Goal: Transaction & Acquisition: Purchase product/service

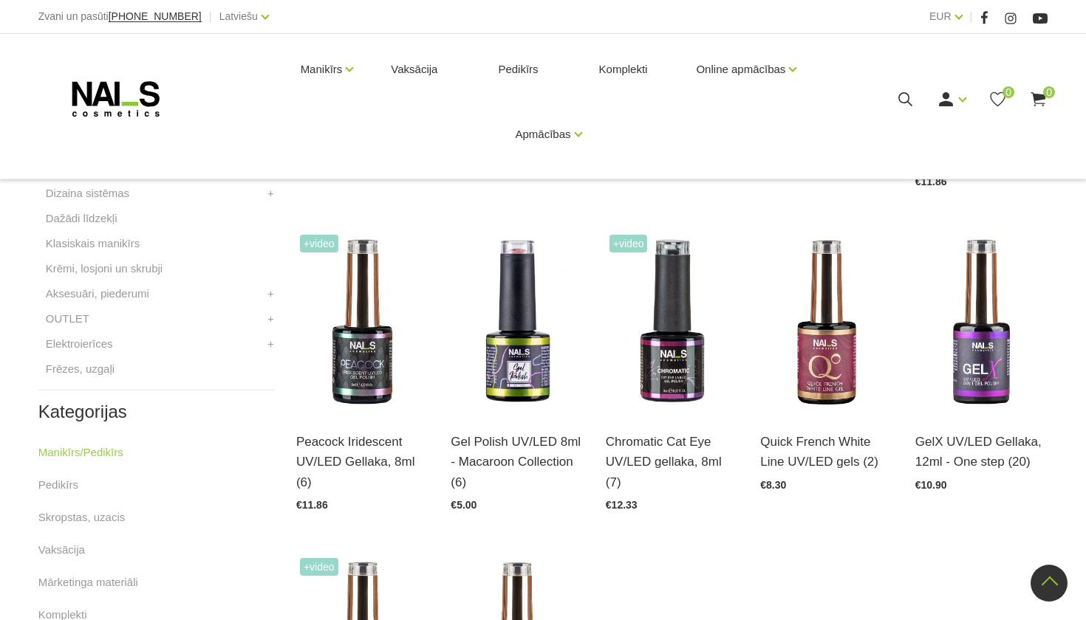
scroll to position [548, 0]
click at [667, 347] on img at bounding box center [672, 323] width 132 height 182
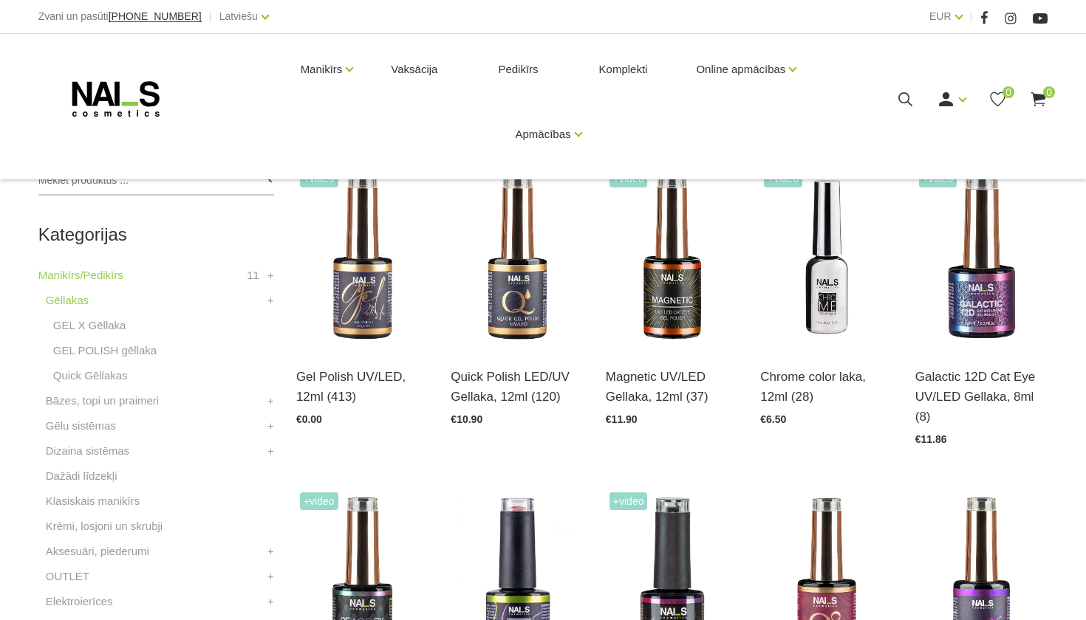
scroll to position [284, 0]
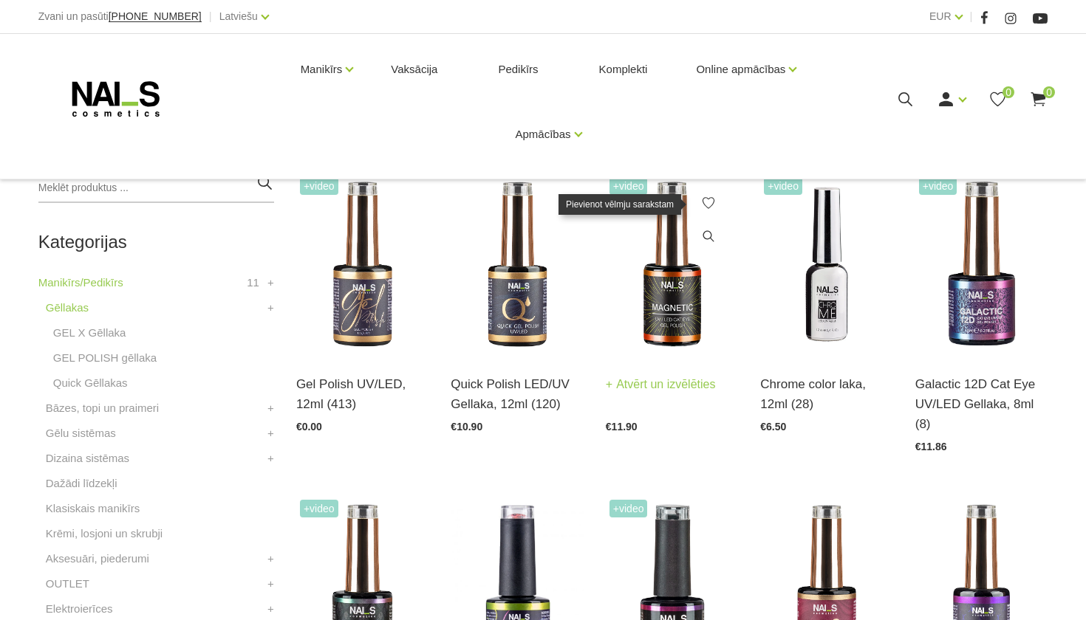
click at [695, 195] on link at bounding box center [708, 203] width 30 height 30
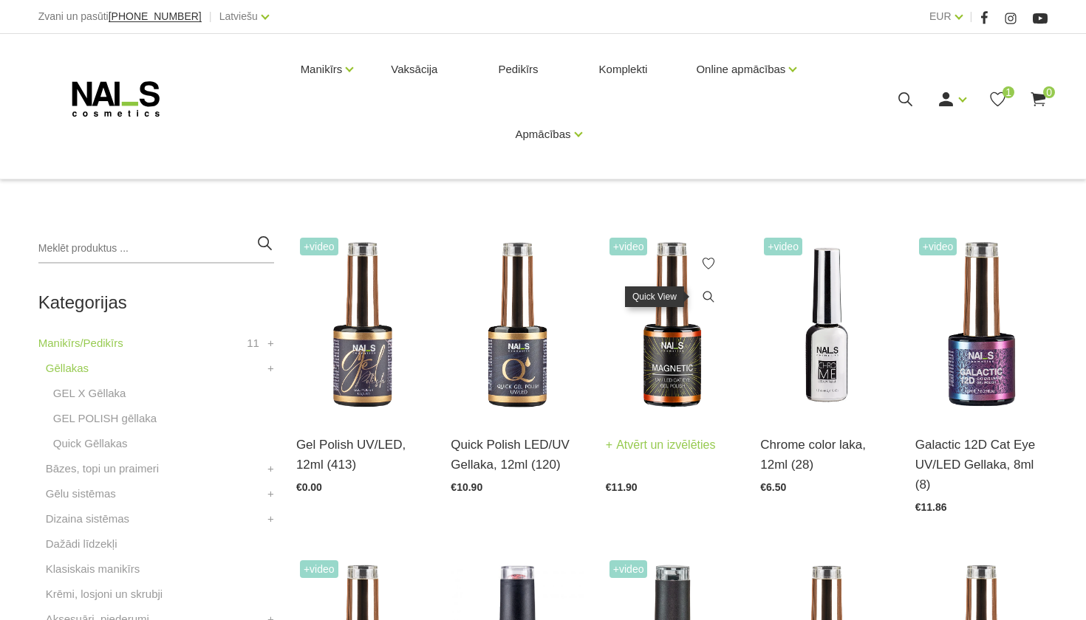
scroll to position [211, 0]
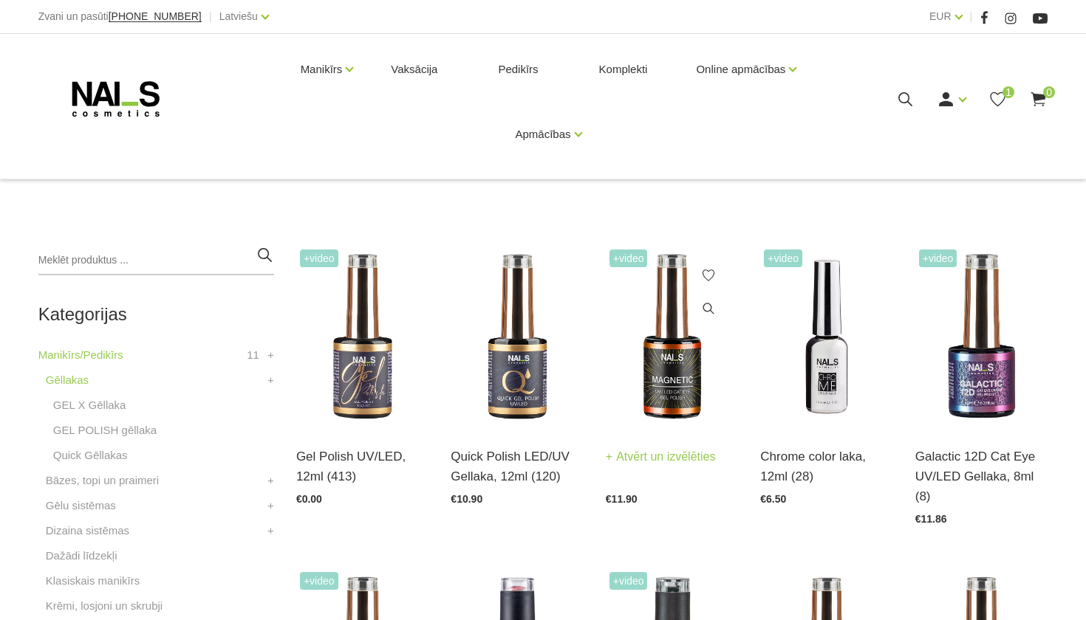
click at [676, 428] on div "Magnetic UV/LED Gellaka, 12ml (37) Atvērt un izvēlēties €11.90" at bounding box center [672, 466] width 132 height 76
click at [665, 447] on link "Atvērt un izvēlēties" at bounding box center [661, 457] width 110 height 21
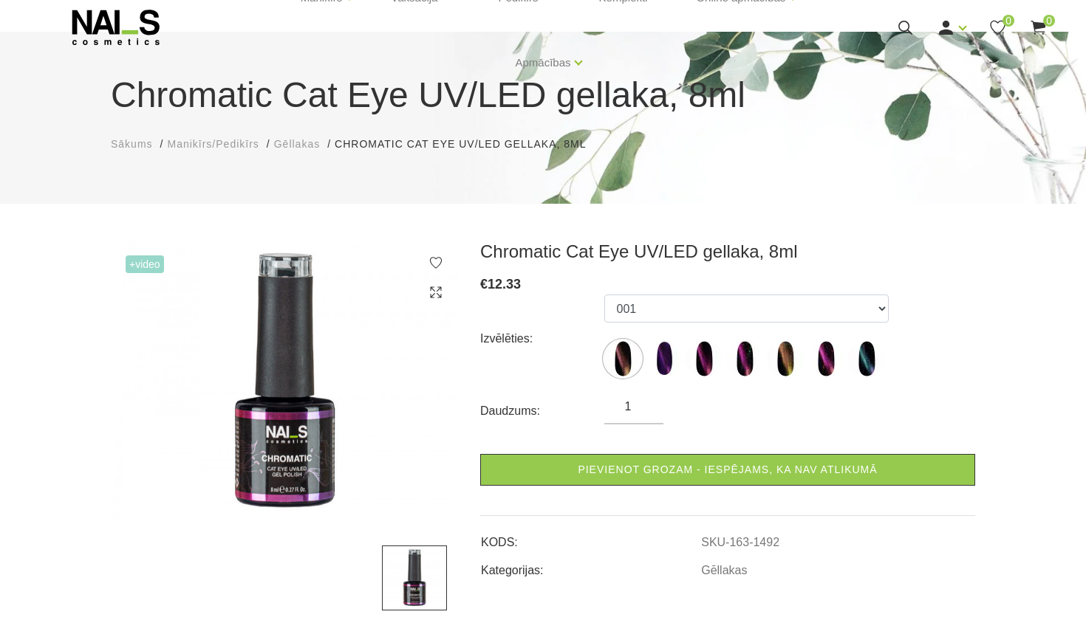
scroll to position [85, 0]
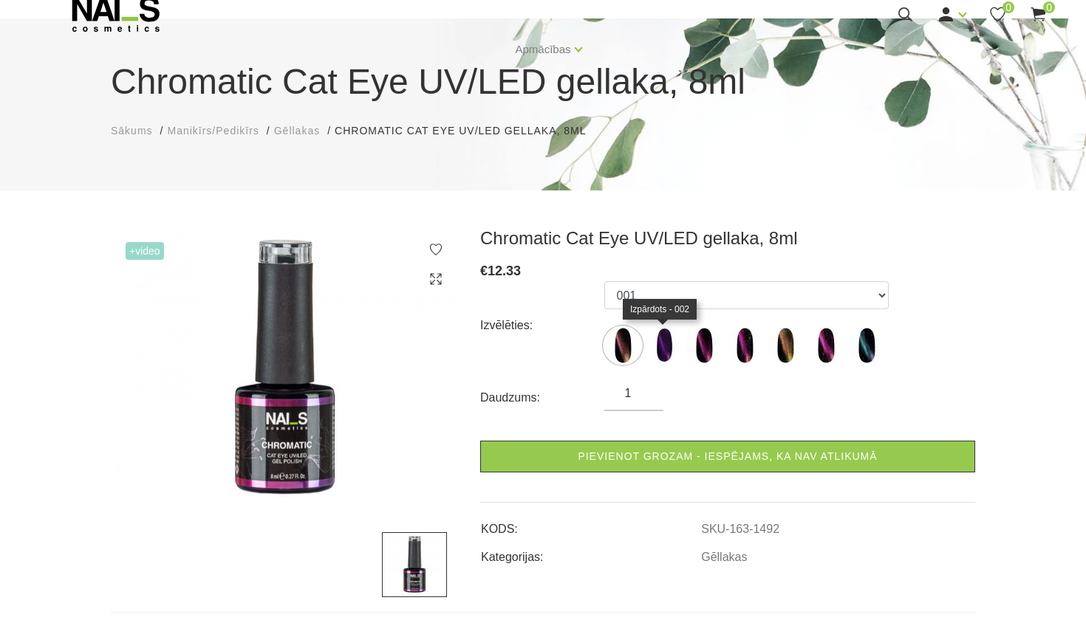
click at [666, 330] on img at bounding box center [663, 345] width 37 height 37
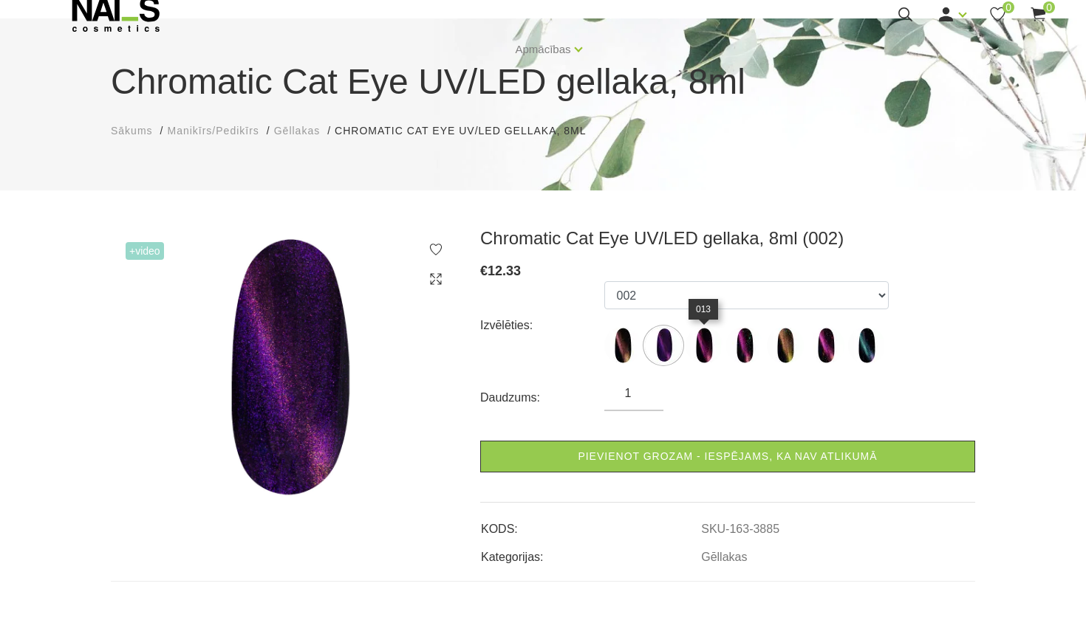
click at [717, 361] on label at bounding box center [703, 345] width 37 height 37
select select "3886"
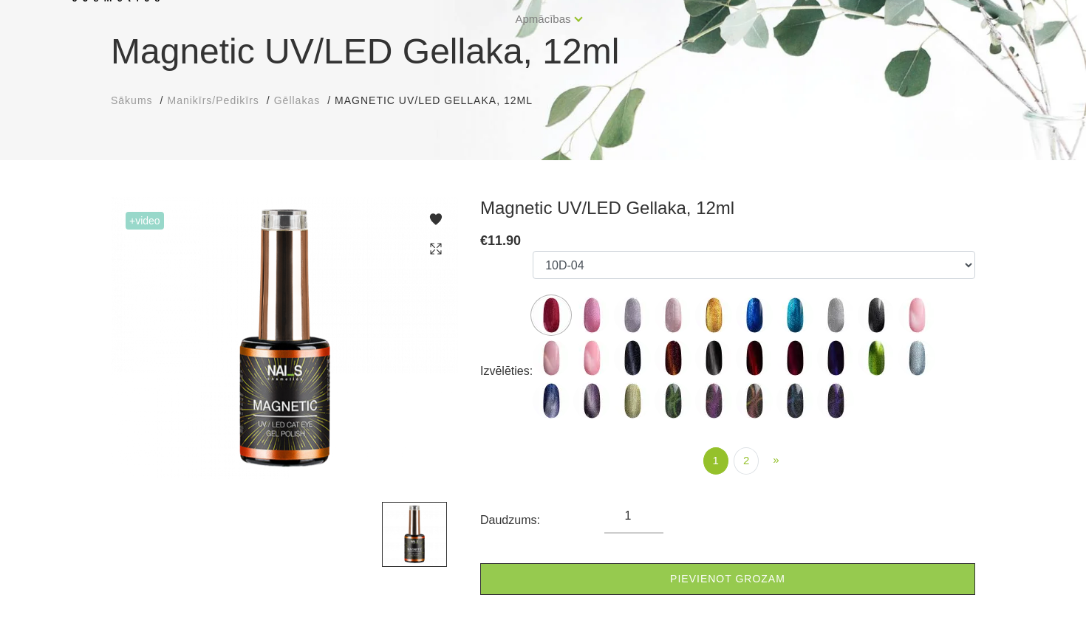
scroll to position [110, 0]
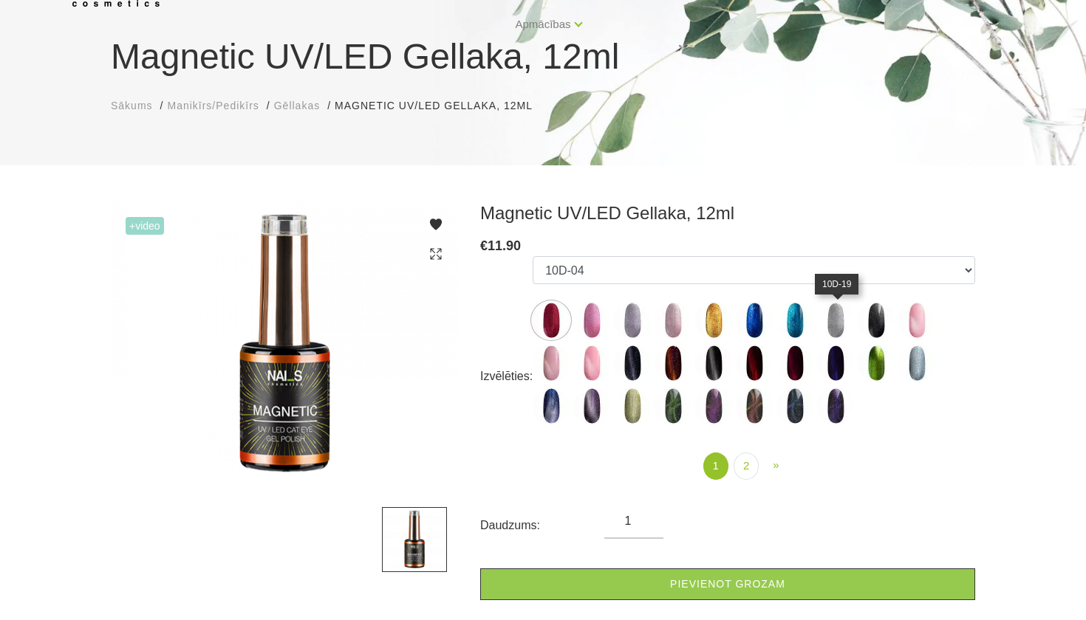
click at [838, 317] on img at bounding box center [835, 320] width 37 height 37
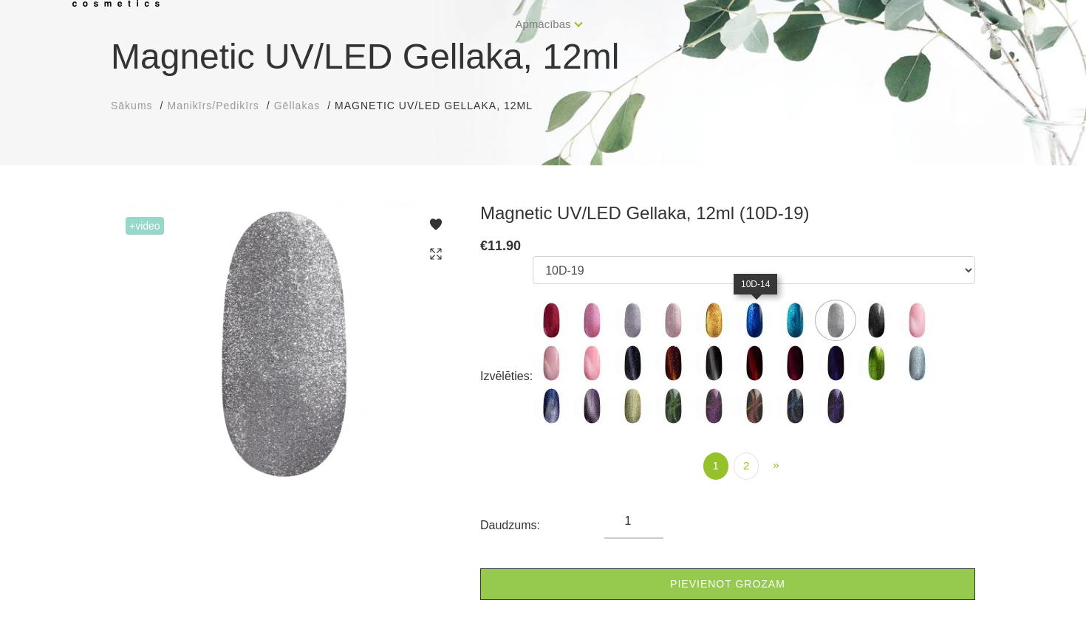
click at [744, 322] on img at bounding box center [754, 320] width 37 height 37
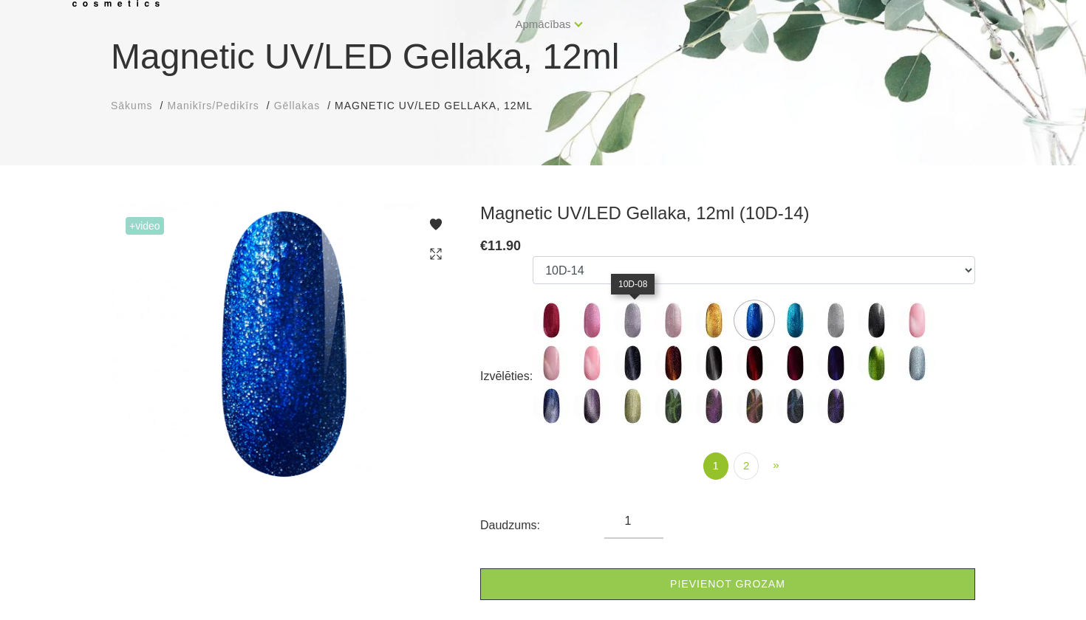
click at [643, 320] on img at bounding box center [632, 320] width 37 height 37
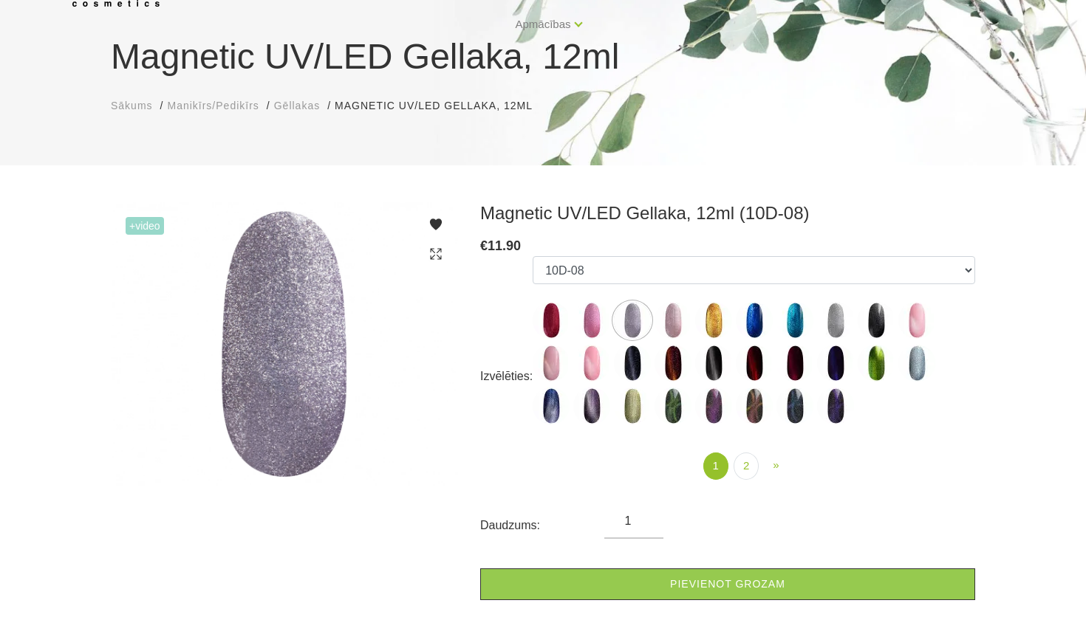
click at [664, 422] on label at bounding box center [672, 406] width 37 height 37
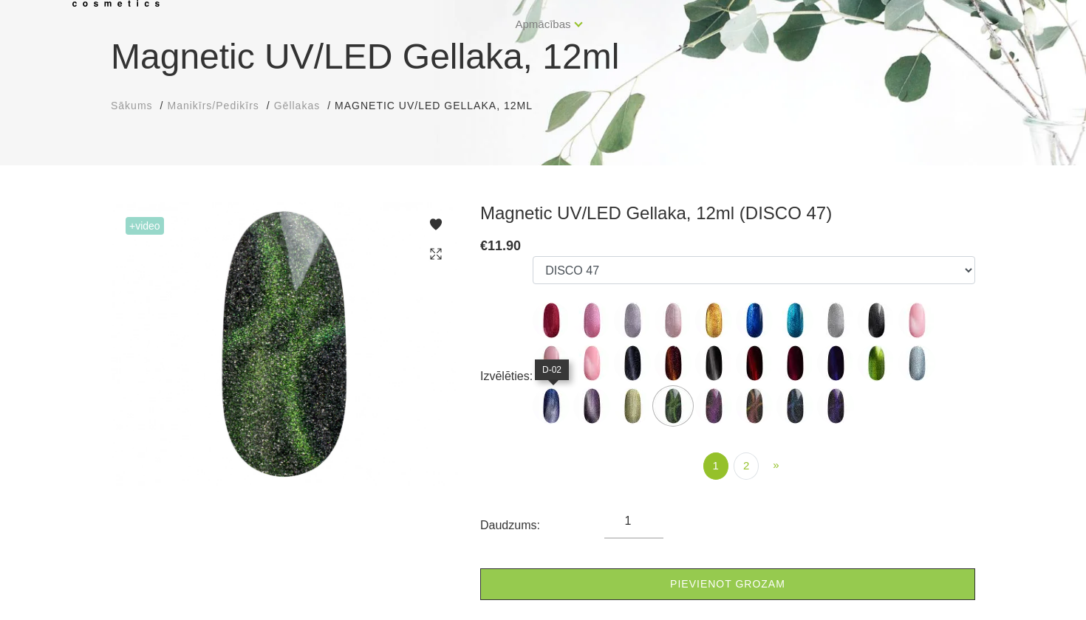
click at [550, 413] on img at bounding box center [550, 406] width 37 height 37
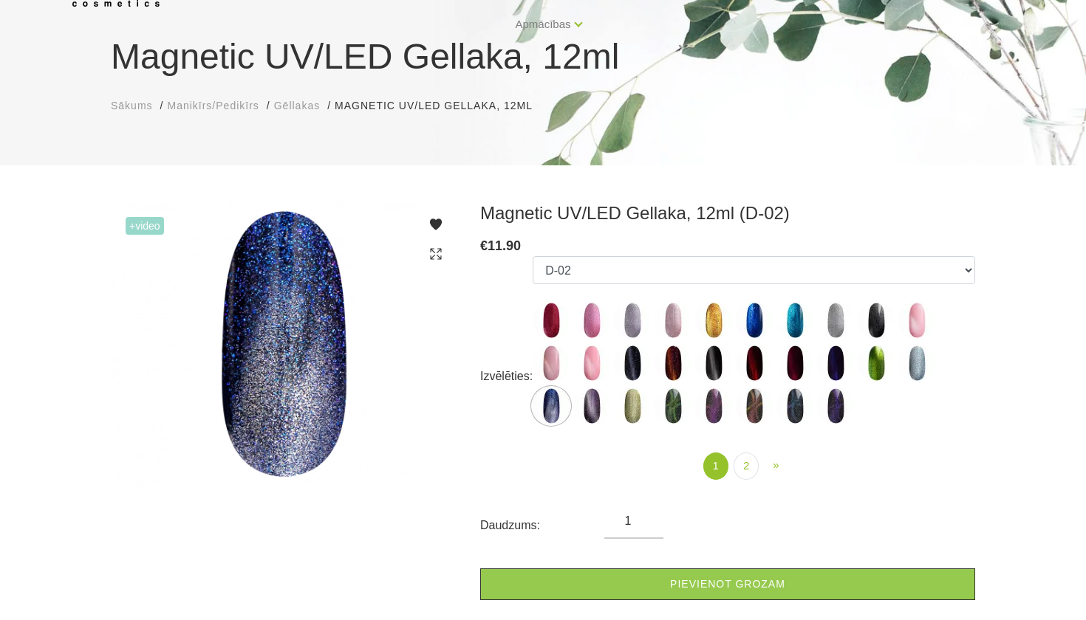
click at [577, 413] on img at bounding box center [591, 406] width 37 height 37
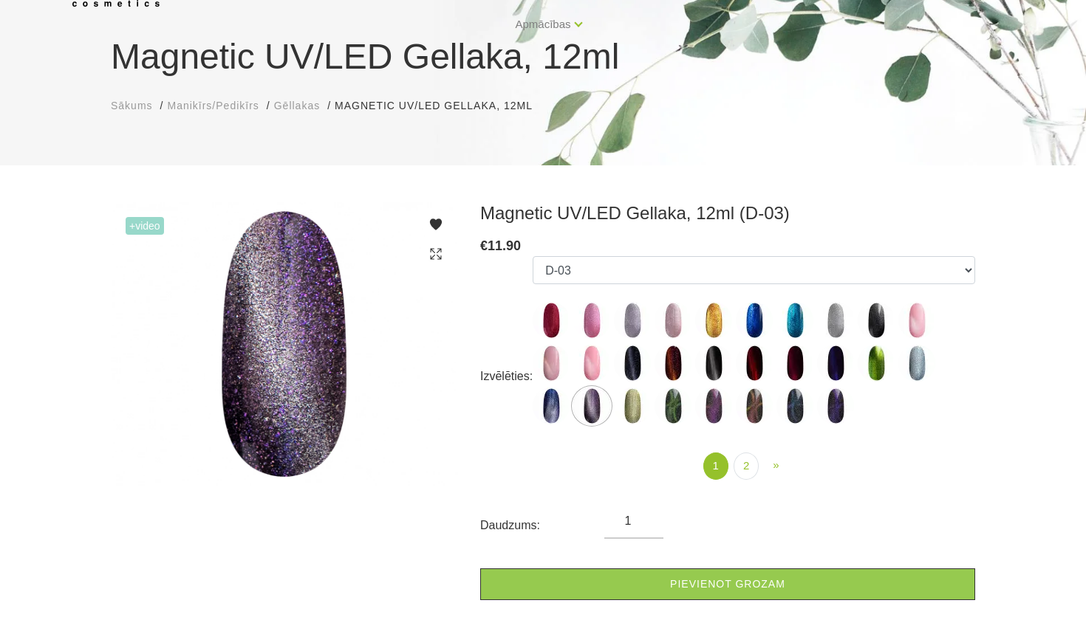
click at [916, 383] on ul "10D-04 10D-07 10D-08 10D-09 10D-13 10D-14 10D-15 10D-19 10D-20 607 614 615 701 …" at bounding box center [753, 343] width 442 height 174
click at [916, 367] on img at bounding box center [916, 363] width 37 height 37
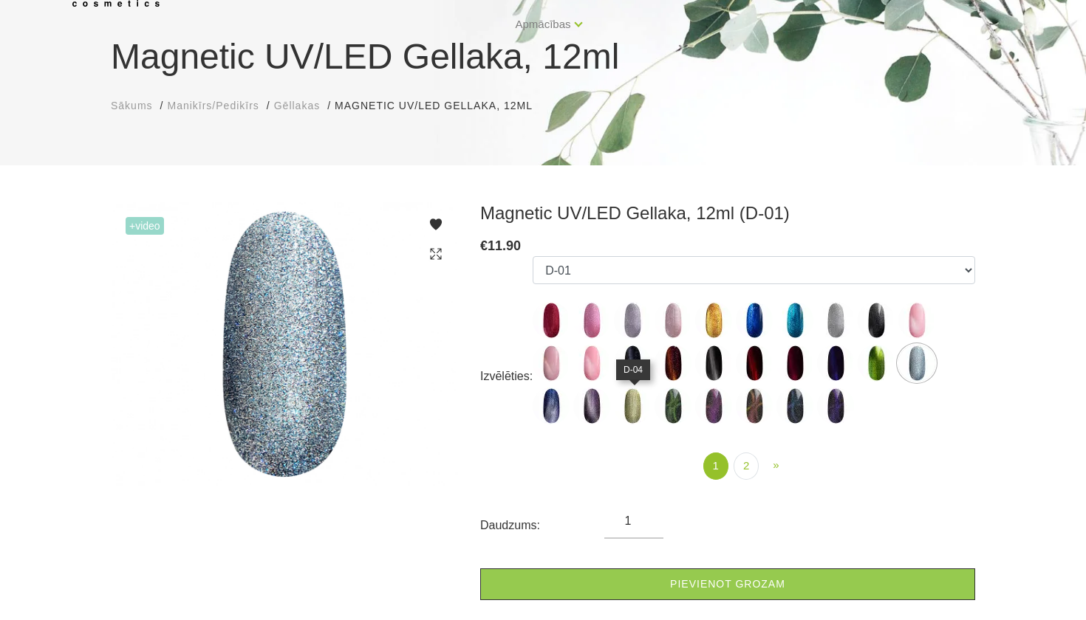
click at [636, 414] on img at bounding box center [632, 406] width 37 height 37
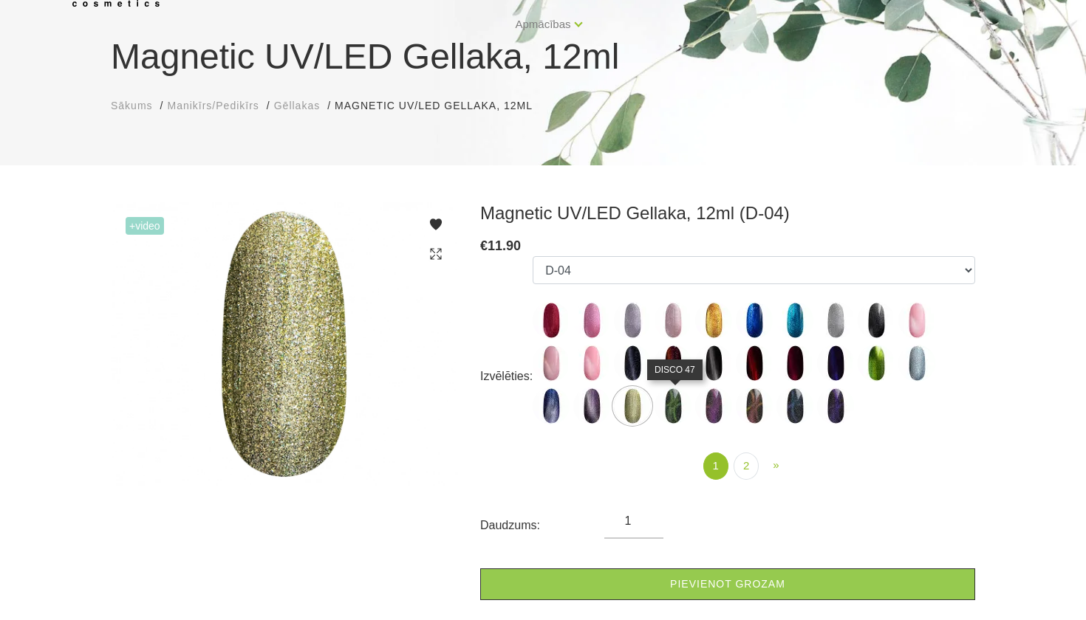
click at [681, 407] on img at bounding box center [672, 406] width 37 height 37
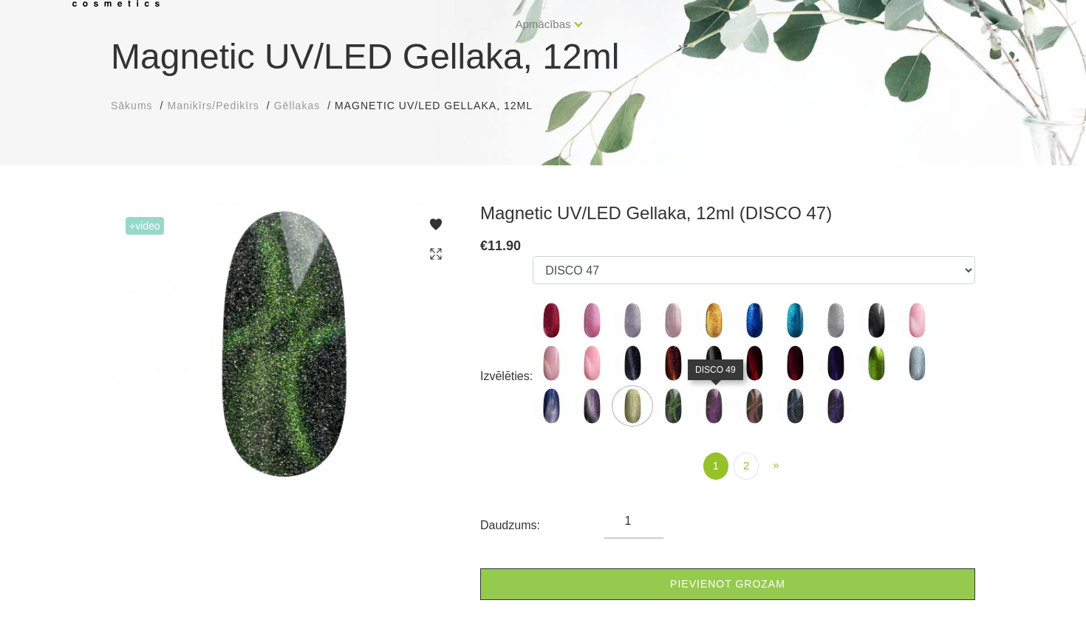
click at [725, 402] on img at bounding box center [713, 406] width 37 height 37
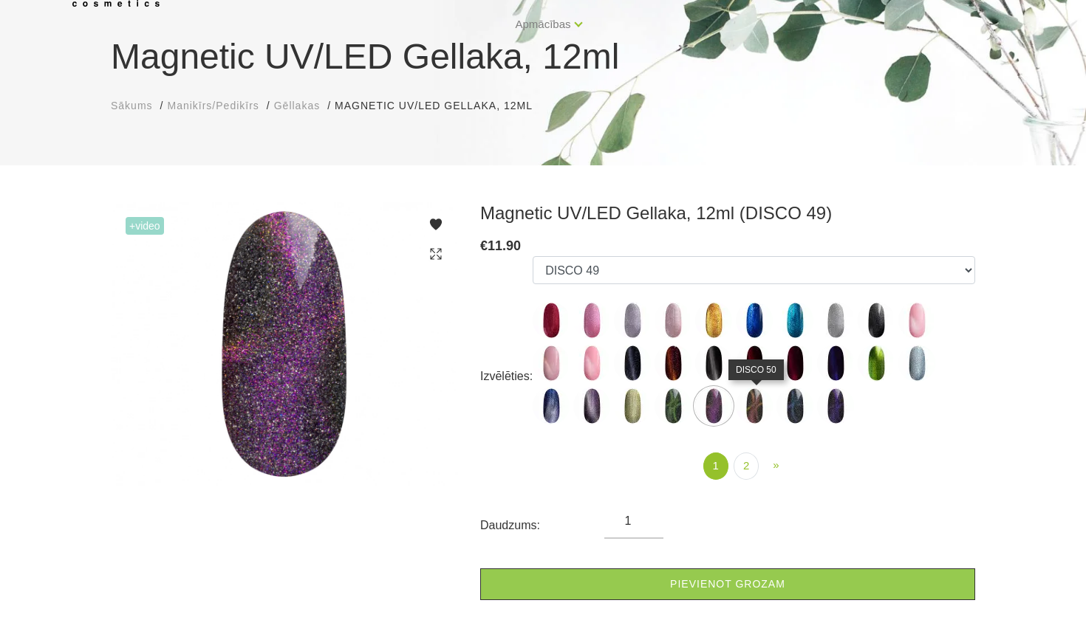
click at [757, 405] on img at bounding box center [754, 406] width 37 height 37
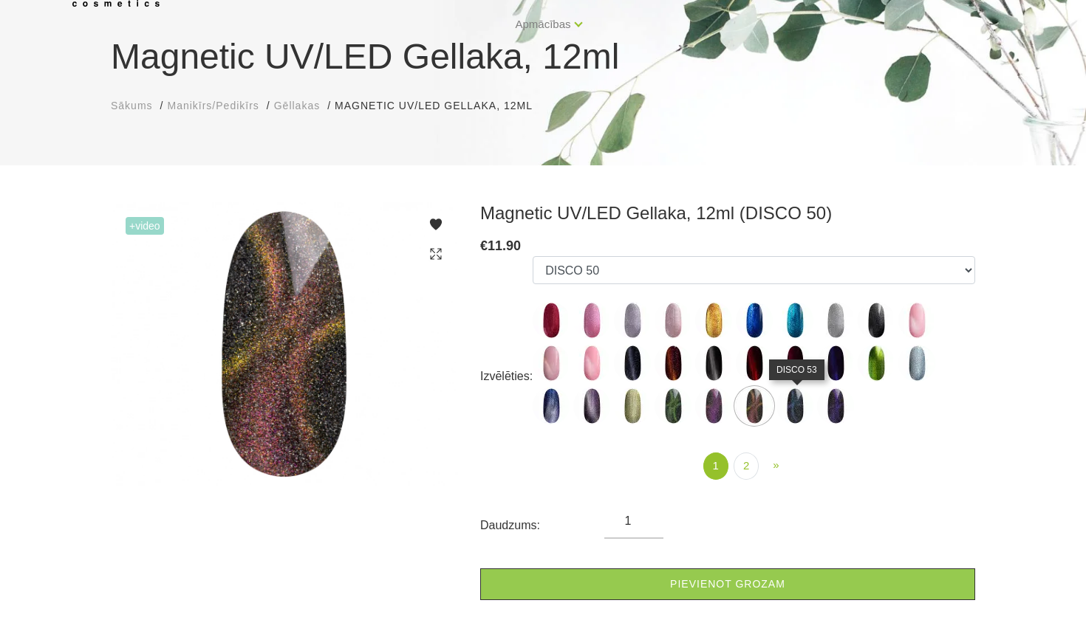
click at [811, 409] on img at bounding box center [794, 406] width 37 height 37
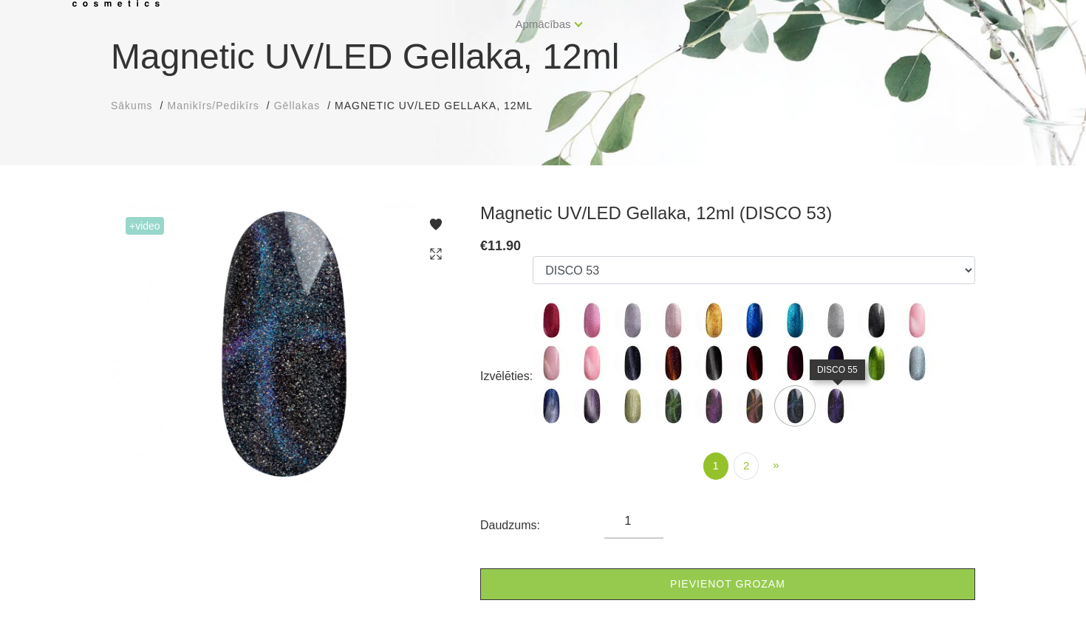
click at [837, 408] on img at bounding box center [835, 406] width 37 height 37
select select "5593"
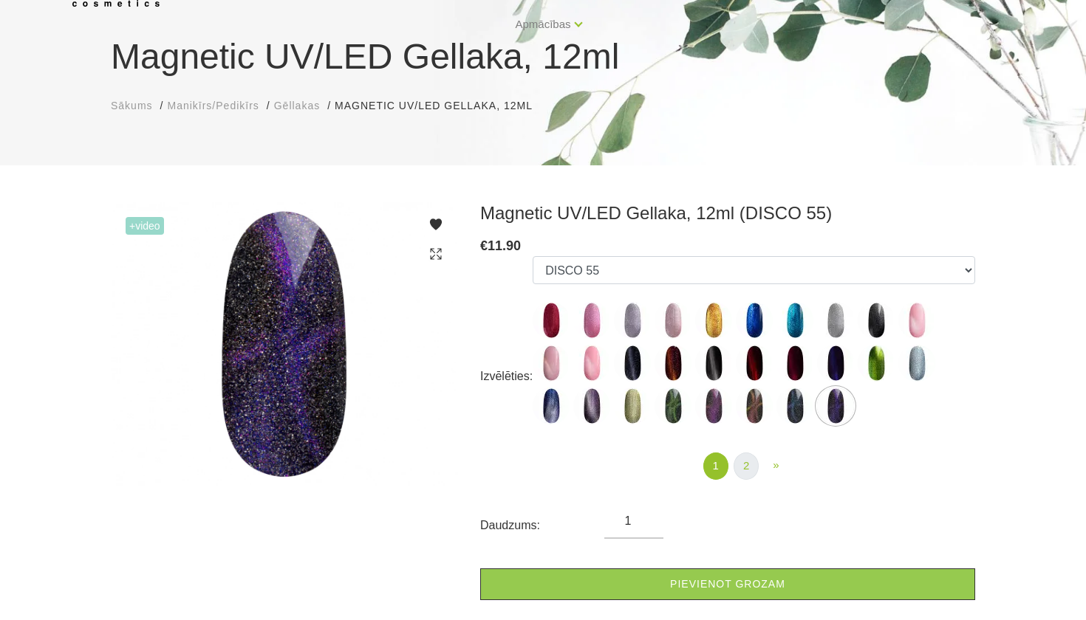
click at [746, 459] on link "2" at bounding box center [745, 466] width 25 height 27
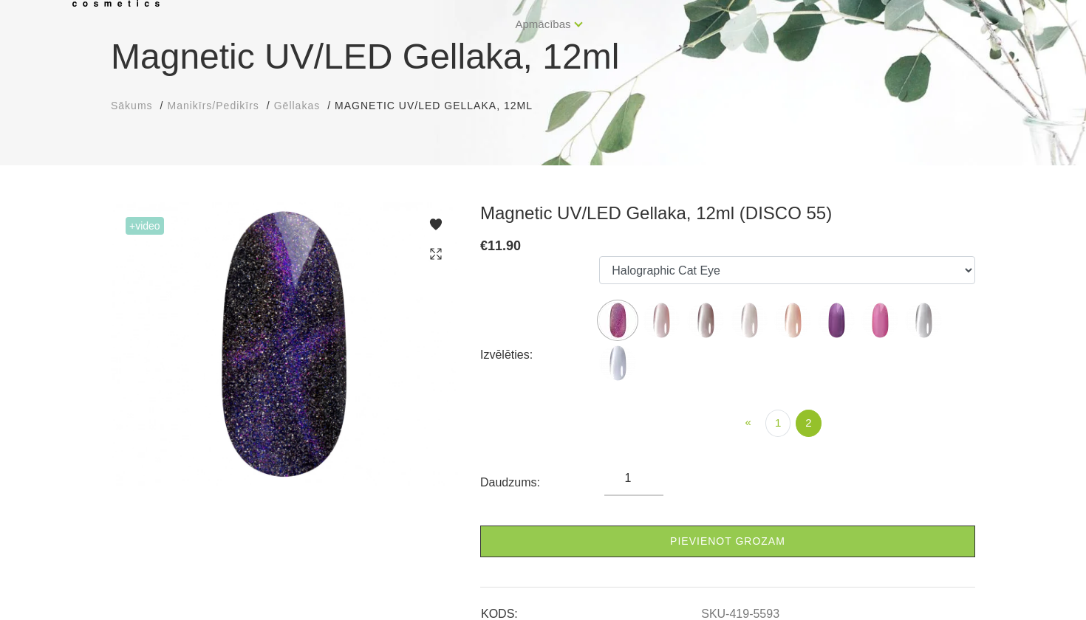
click at [925, 334] on img at bounding box center [923, 320] width 37 height 37
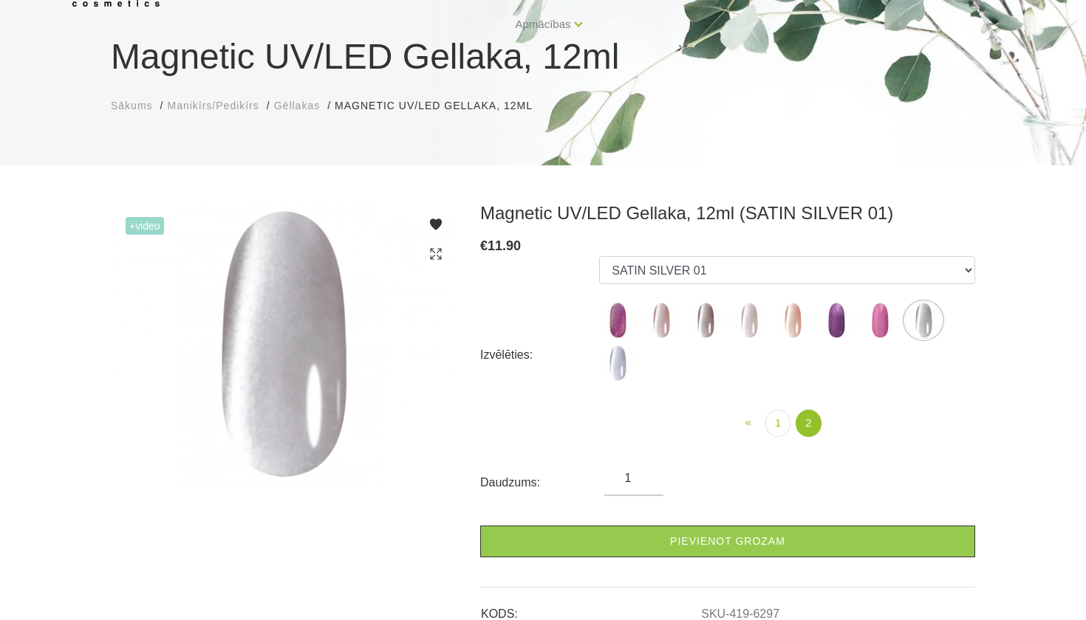
click at [617, 363] on img at bounding box center [617, 363] width 37 height 37
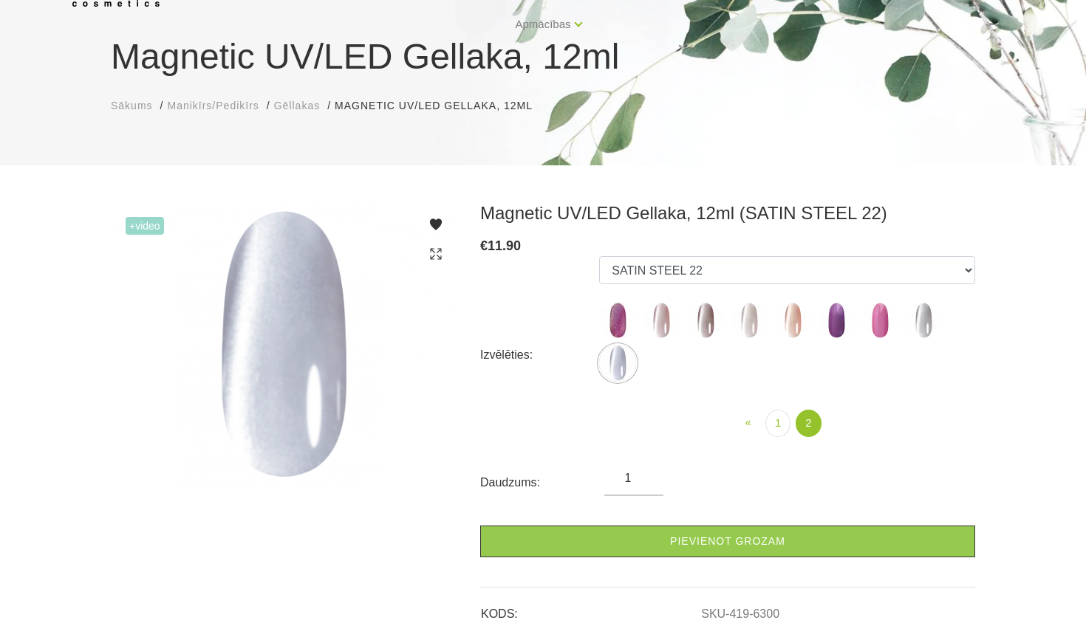
click at [930, 321] on img at bounding box center [923, 320] width 37 height 37
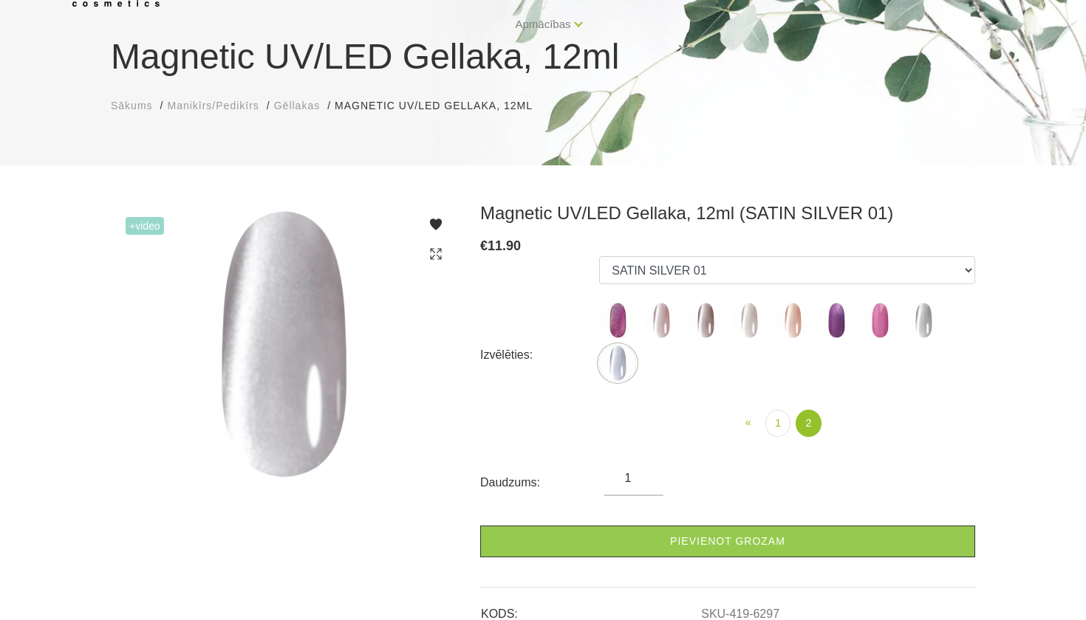
click at [872, 315] on img at bounding box center [879, 320] width 37 height 37
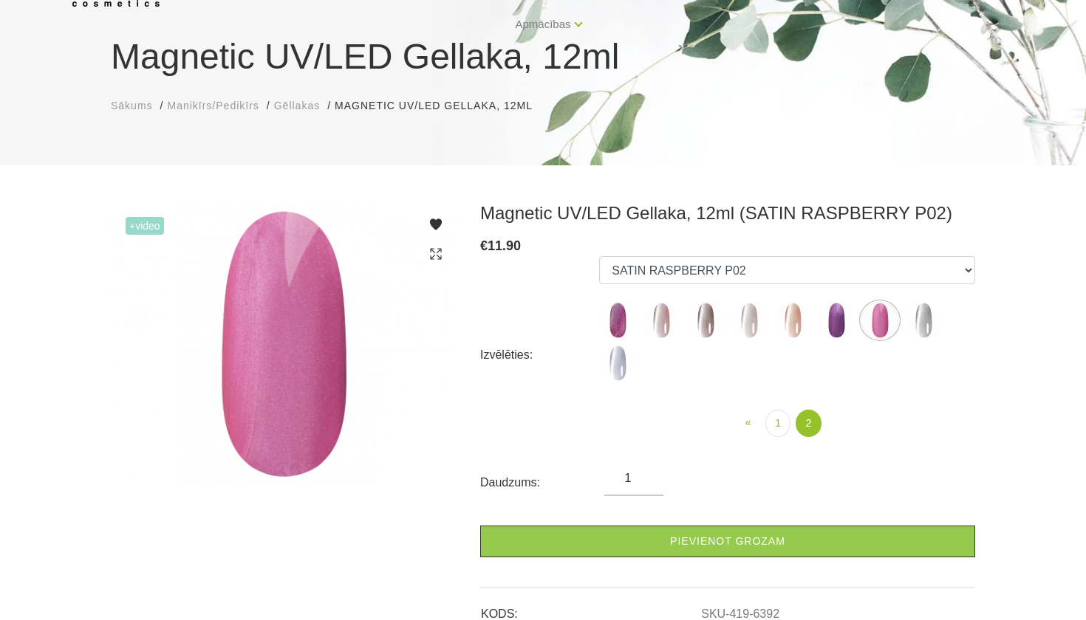
click at [839, 320] on img at bounding box center [835, 320] width 37 height 37
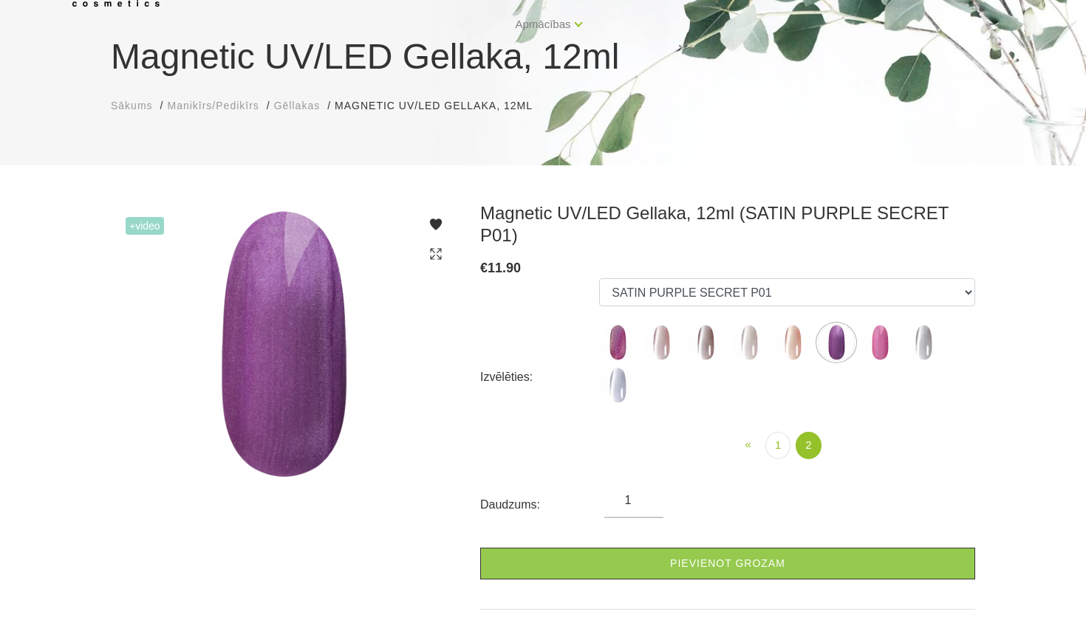
click at [783, 324] on img at bounding box center [792, 342] width 37 height 37
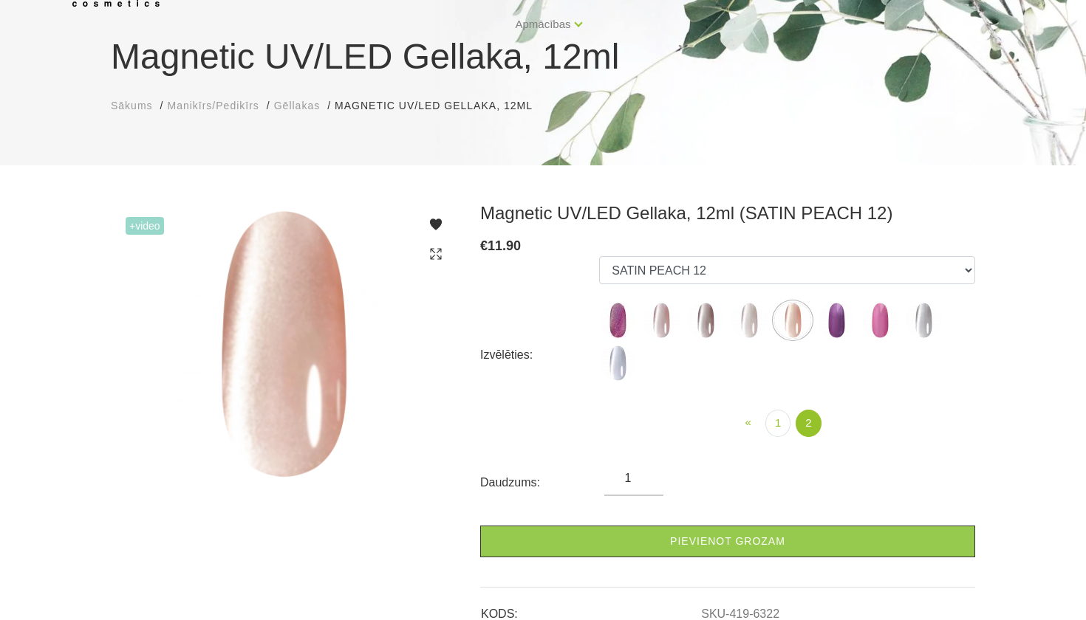
click at [736, 322] on img at bounding box center [748, 320] width 37 height 37
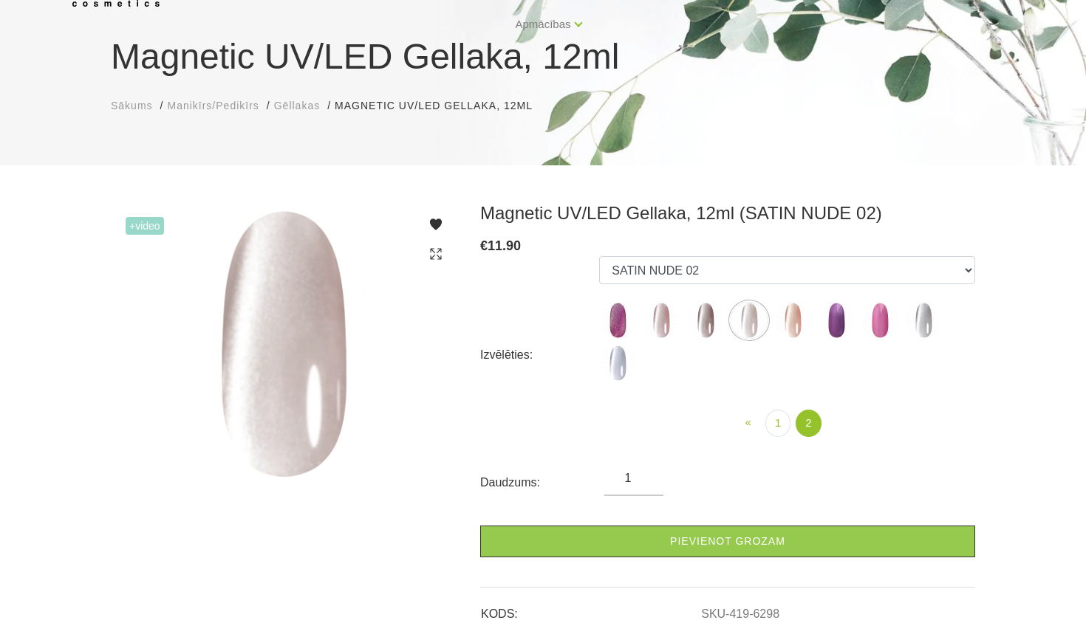
click at [697, 322] on img at bounding box center [705, 320] width 37 height 37
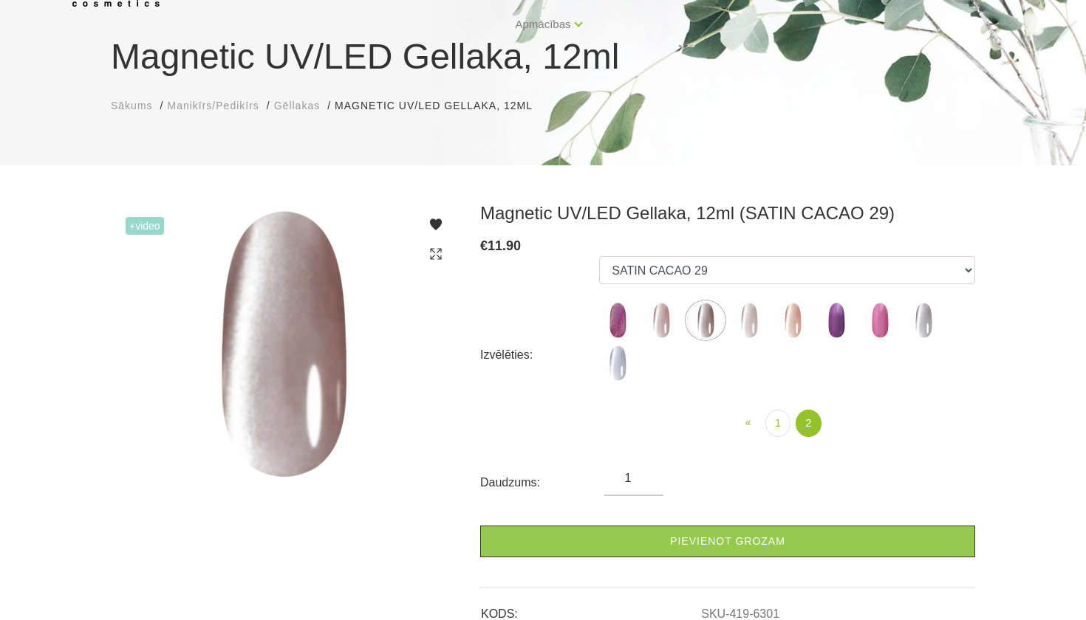
click at [661, 318] on img at bounding box center [660, 320] width 37 height 37
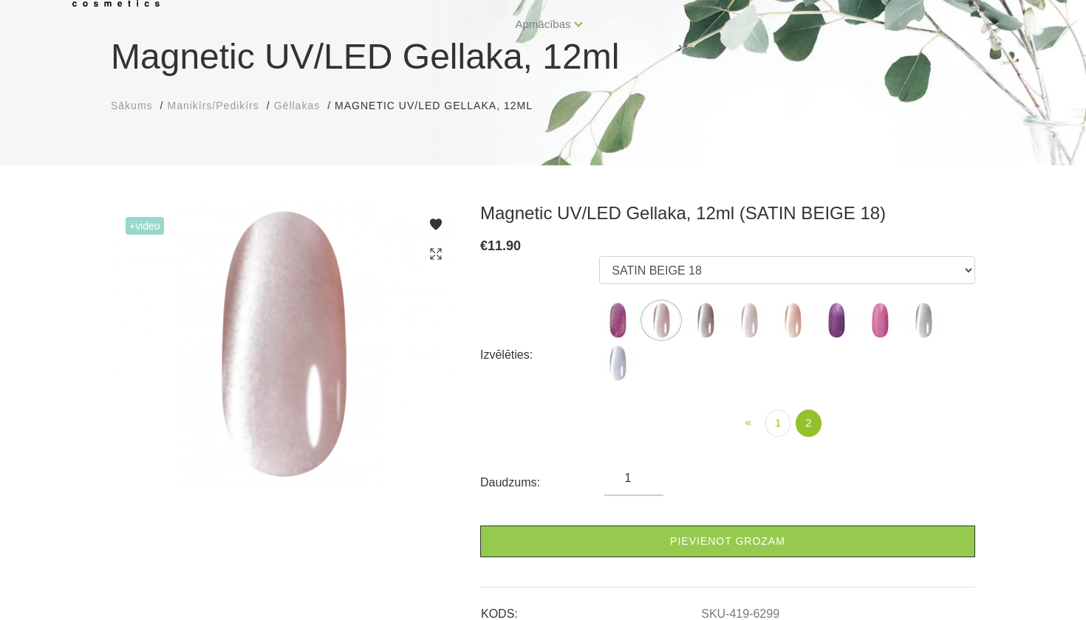
click at [915, 312] on img at bounding box center [923, 320] width 37 height 37
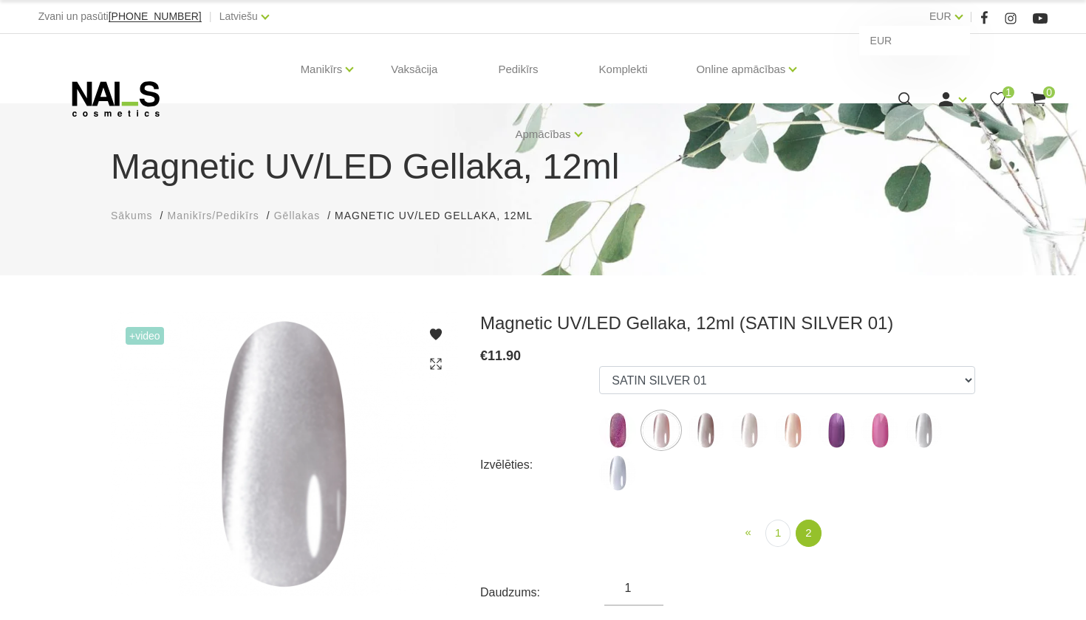
click at [952, 25] on div "EUR EUR" at bounding box center [945, 16] width 33 height 18
click at [945, 9] on link "EUR" at bounding box center [940, 16] width 22 height 18
click at [234, 17] on link "Latviešu" at bounding box center [238, 16] width 38 height 18
click at [947, 4] on div "Zvani un pasūti [PHONE_NUMBER] | Latviešu Latviešu Russian English EUR EUR |" at bounding box center [543, 17] width 1086 height 34
click at [947, 14] on link "EUR" at bounding box center [940, 16] width 22 height 18
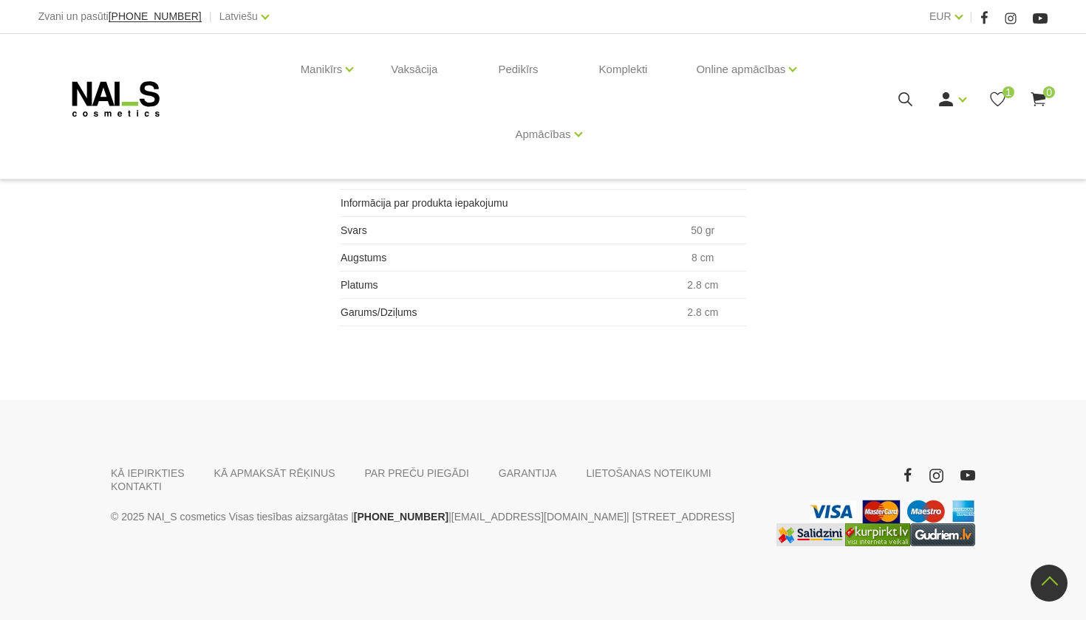
scroll to position [984, 0]
click at [620, 514] on p "© 2025 NAI_S cosmetics Visas tiesības aizsargātas | [PHONE_NUMBER] | [EMAIL_ADD…" at bounding box center [432, 517] width 642 height 18
drag, startPoint x: 580, startPoint y: 520, endPoint x: 686, endPoint y: 513, distance: 105.9
click at [686, 513] on p "© 2025 NAI_S cosmetics Visas tiesības aizsargātas | [PHONE_NUMBER] | [EMAIL_ADD…" at bounding box center [432, 517] width 642 height 18
copy p "E.Birznieka Upīša 20a"
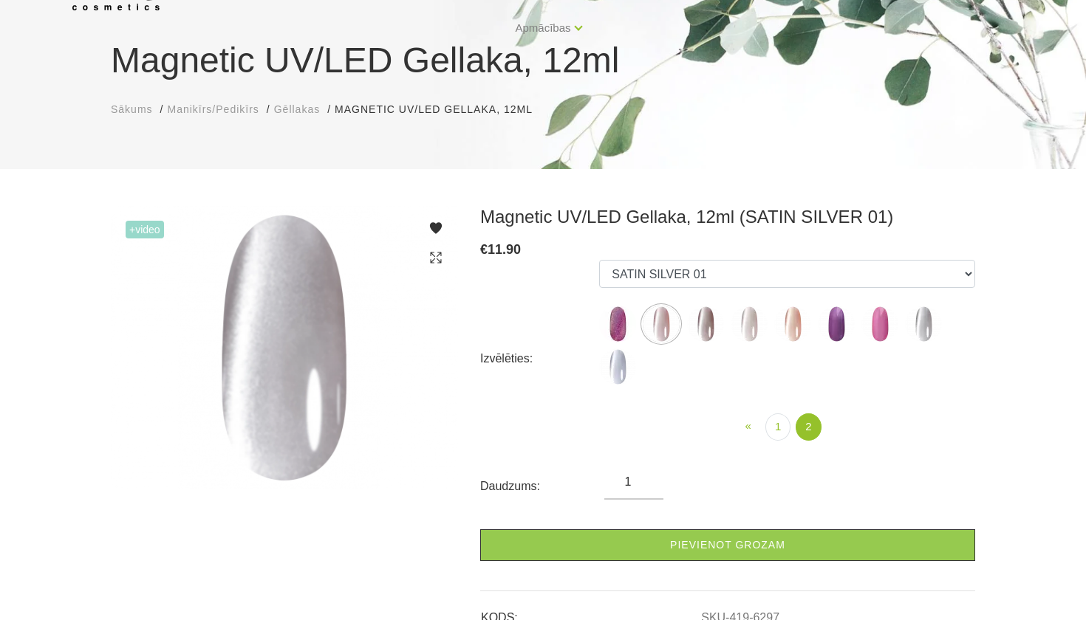
scroll to position [134, 0]
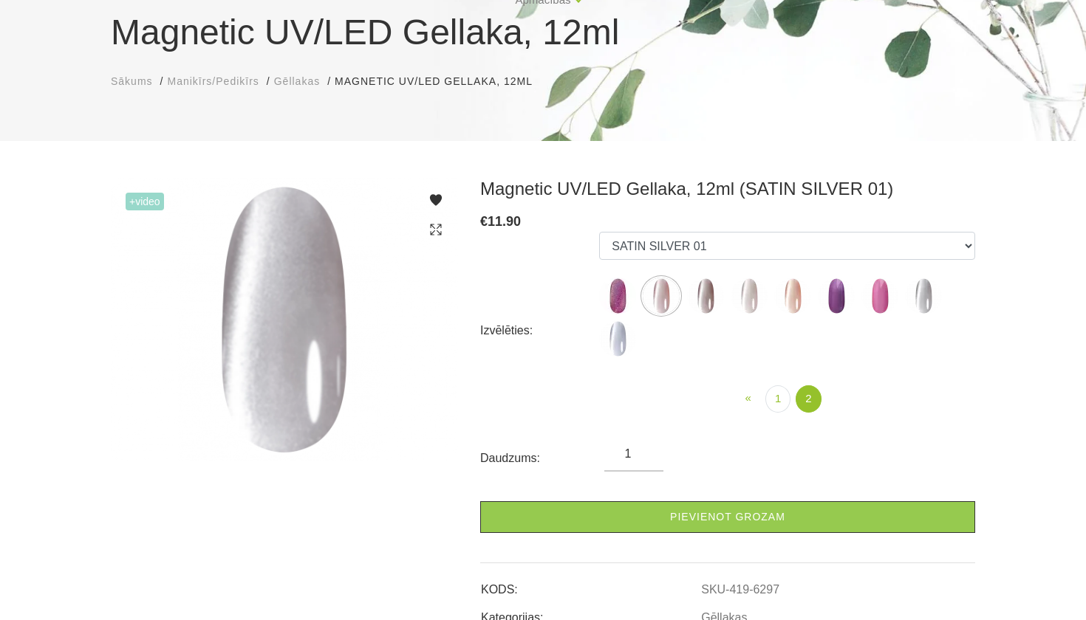
click at [613, 283] on img at bounding box center [617, 296] width 37 height 37
click at [651, 296] on img at bounding box center [660, 296] width 37 height 37
click at [690, 301] on img at bounding box center [705, 296] width 37 height 37
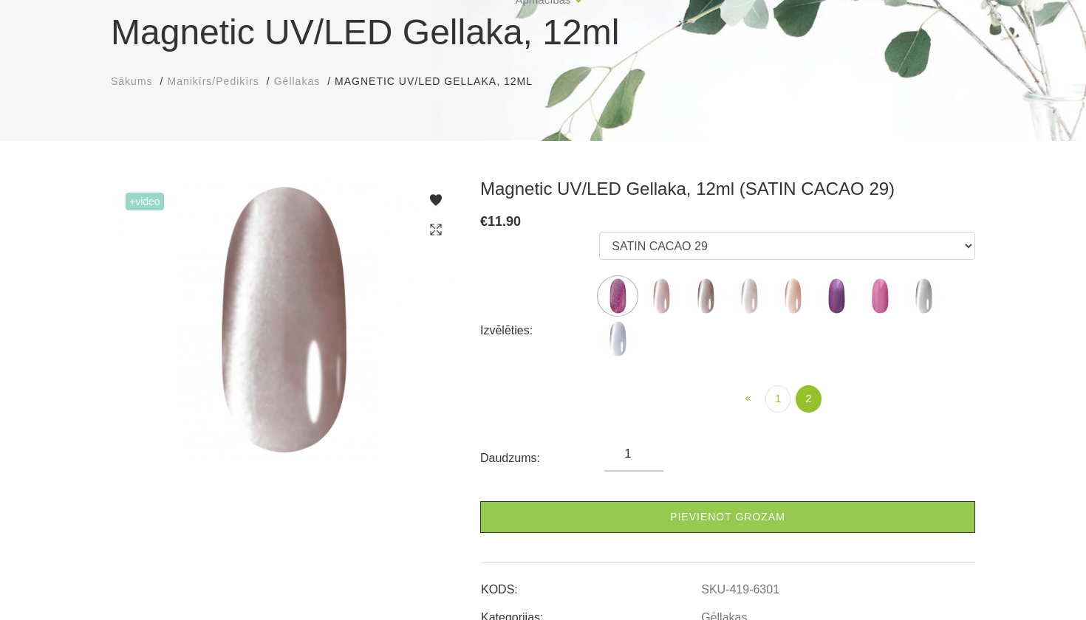
click at [747, 291] on img at bounding box center [748, 296] width 37 height 37
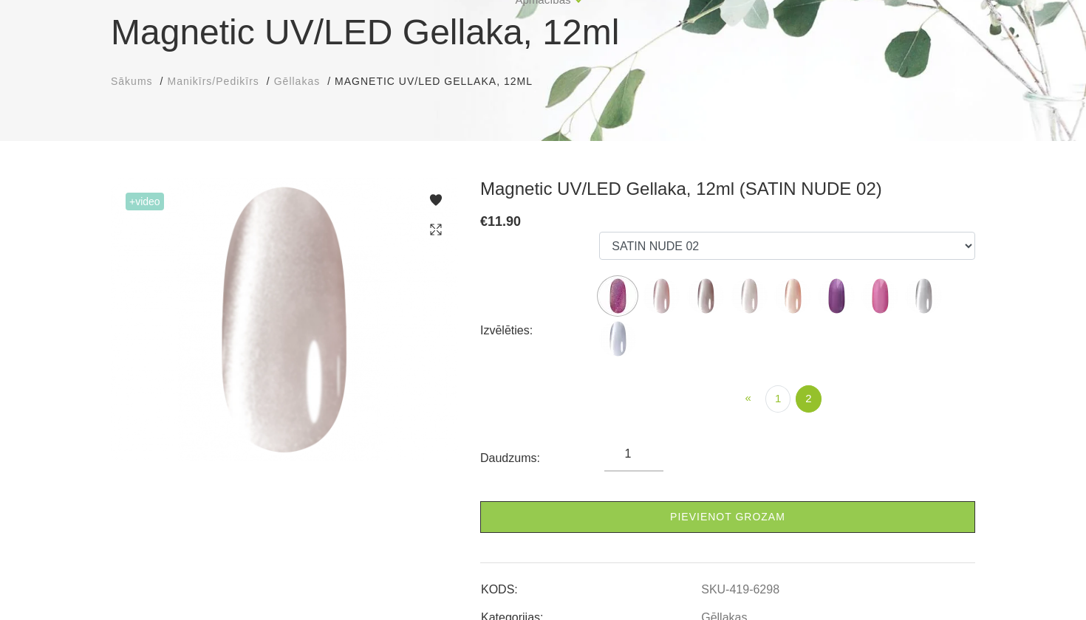
click at [797, 295] on img at bounding box center [792, 296] width 37 height 37
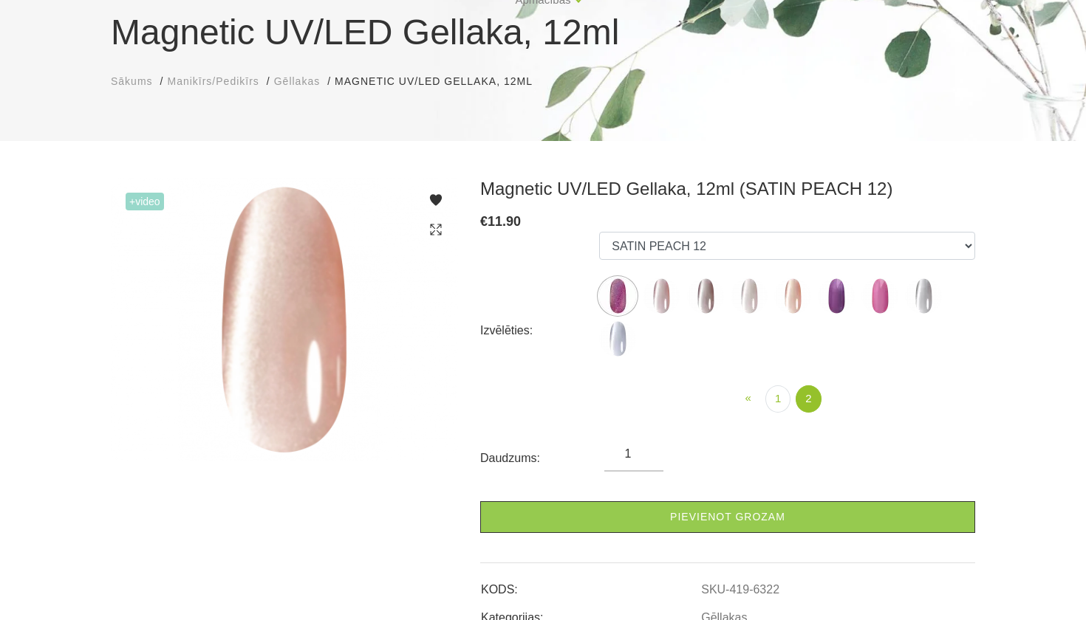
click at [936, 287] on img at bounding box center [923, 296] width 37 height 37
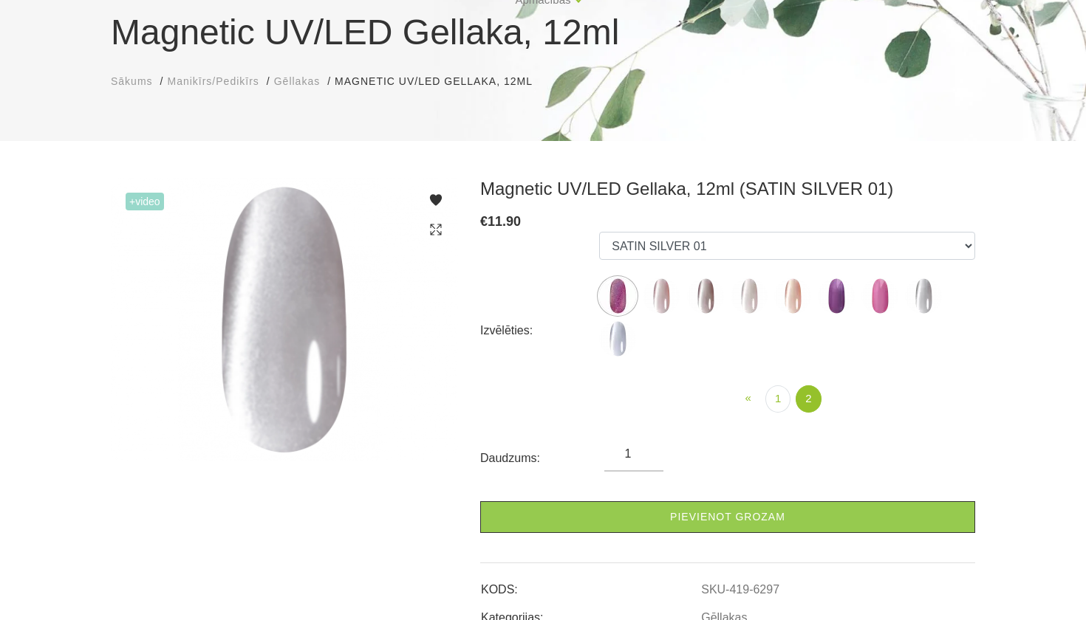
click at [631, 295] on img at bounding box center [617, 296] width 37 height 37
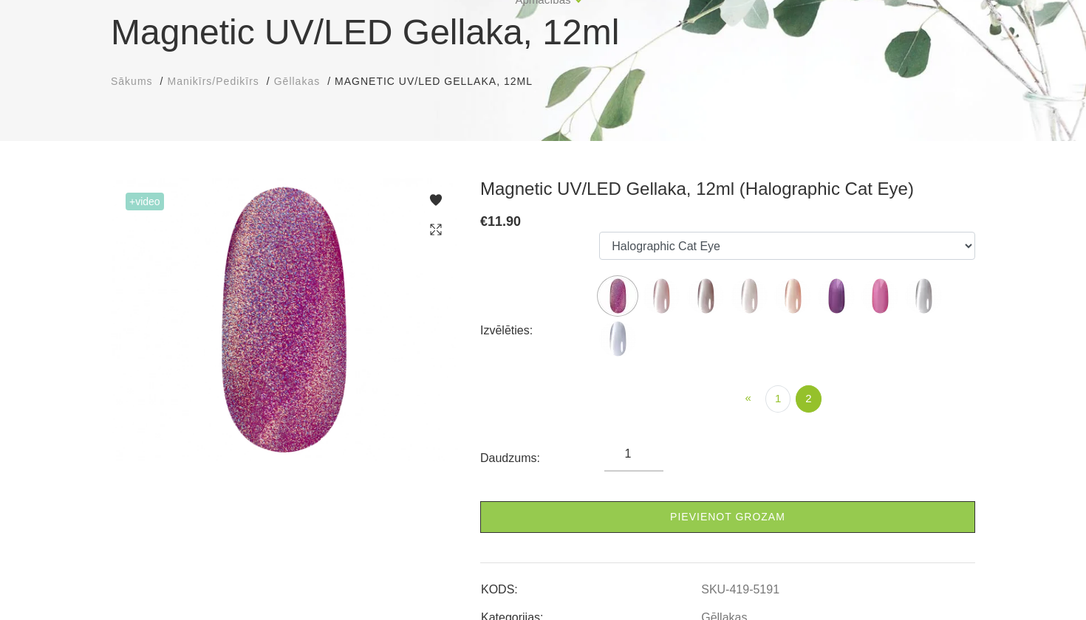
click at [927, 309] on img at bounding box center [923, 296] width 37 height 37
select select "6297"
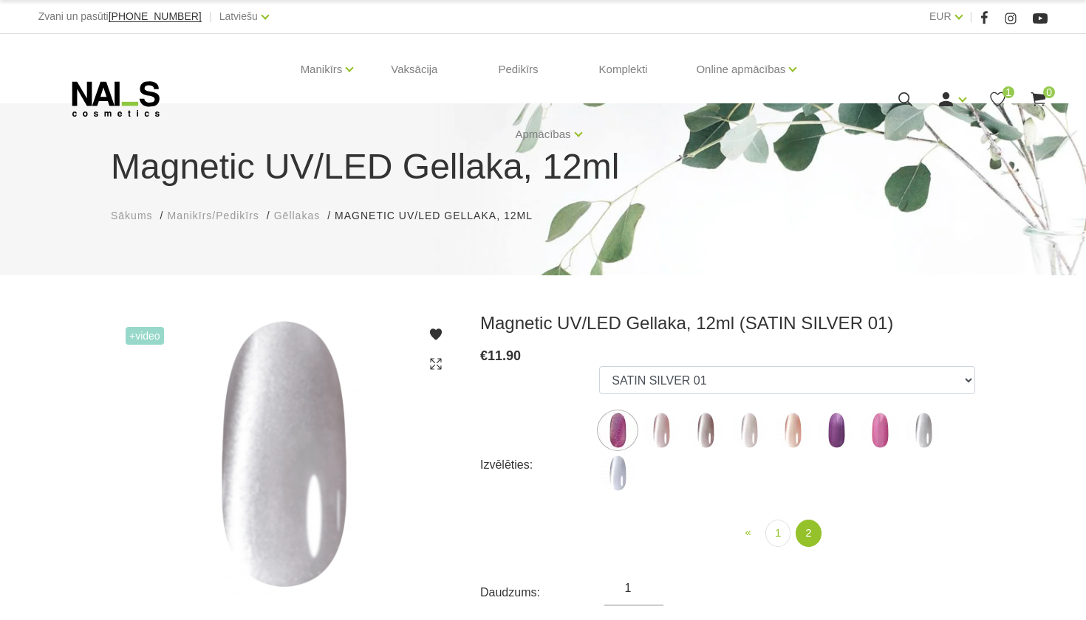
scroll to position [0, 0]
